Goal: Information Seeking & Learning: Learn about a topic

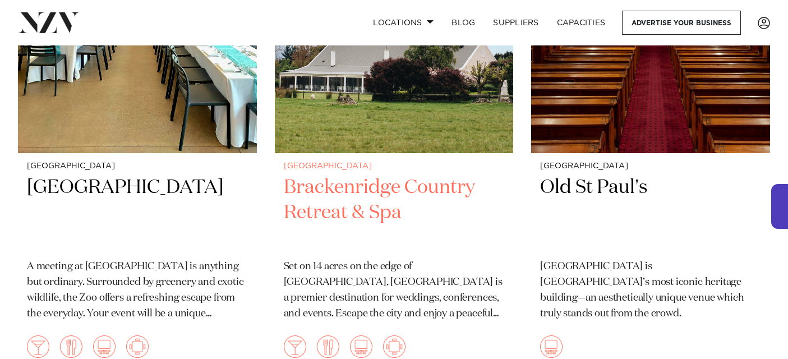
scroll to position [2336, 0]
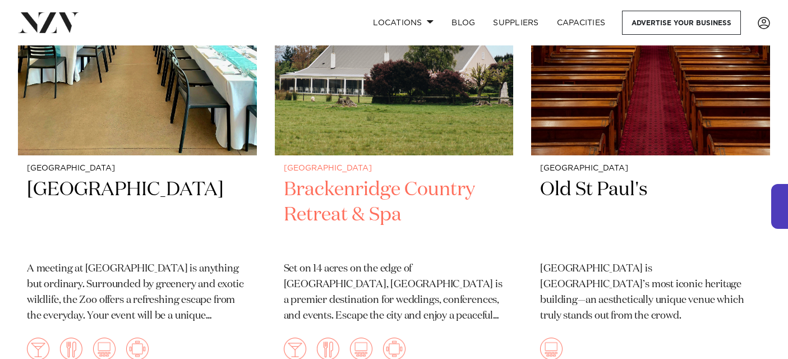
click at [361, 213] on h2 "Brackenridge Country Retreat & Spa" at bounding box center [394, 215] width 221 height 76
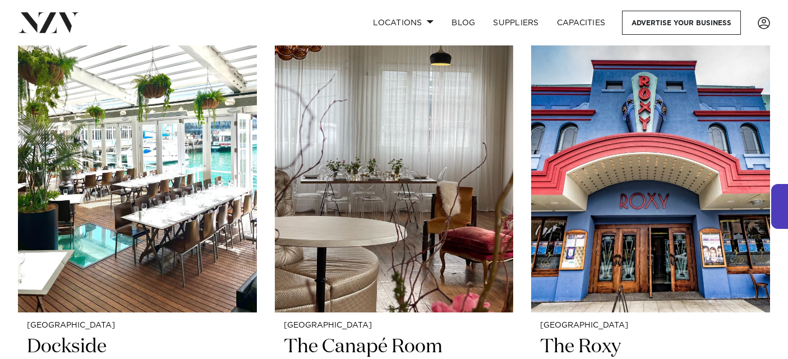
scroll to position [5637, 0]
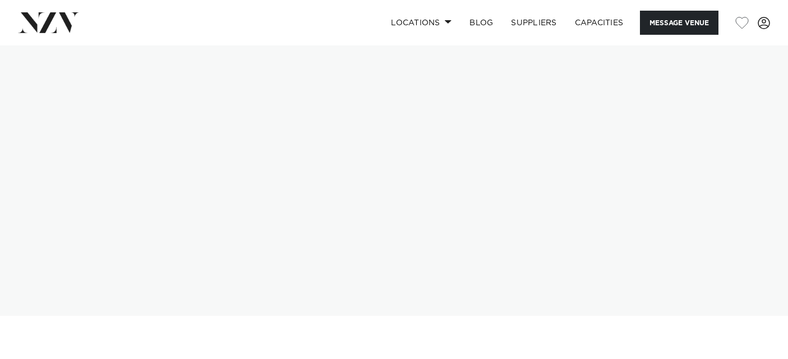
scroll to position [102, 0]
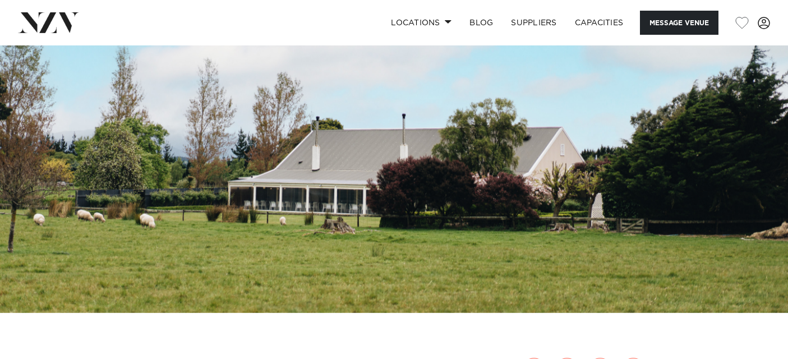
click at [356, 212] on img at bounding box center [394, 128] width 788 height 370
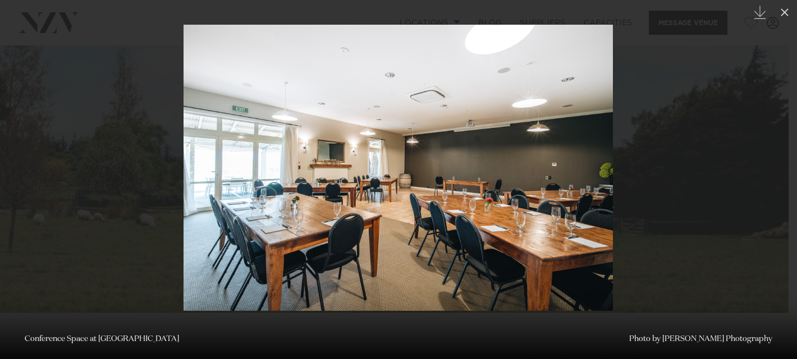
click at [139, 77] on div at bounding box center [398, 179] width 797 height 359
